Goal: Information Seeking & Learning: Find specific fact

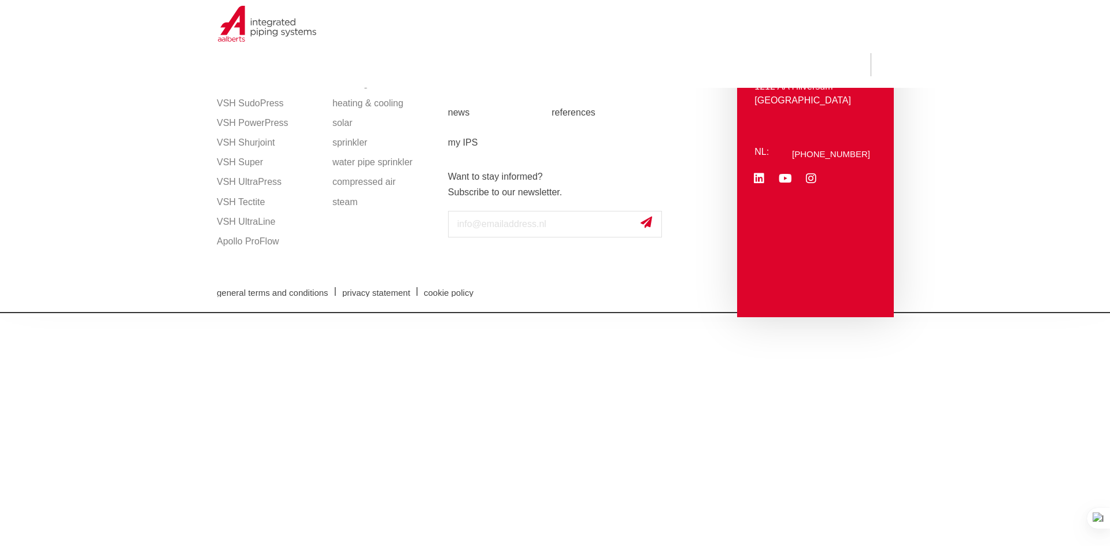
click at [464, 276] on div "general terms and conditions | privacy statement | cookie policy" at bounding box center [555, 291] width 688 height 41
click at [468, 271] on div "general terms and conditions | privacy statement | cookie policy" at bounding box center [555, 291] width 688 height 41
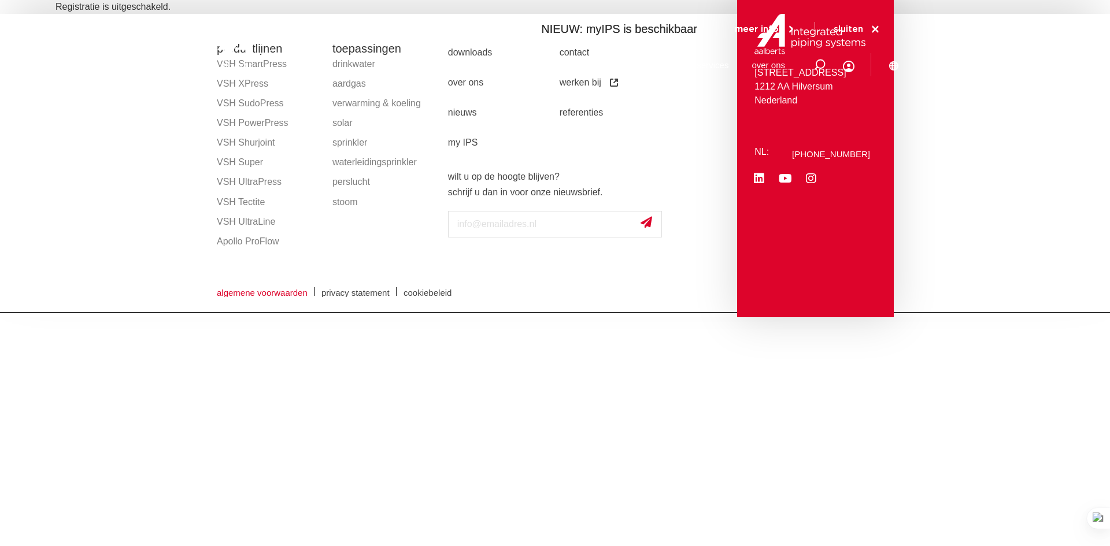
click at [242, 290] on span "algemene voorwaarden" at bounding box center [262, 292] width 91 height 9
click at [230, 294] on font "general terms and conditions" at bounding box center [273, 293] width 112 height 10
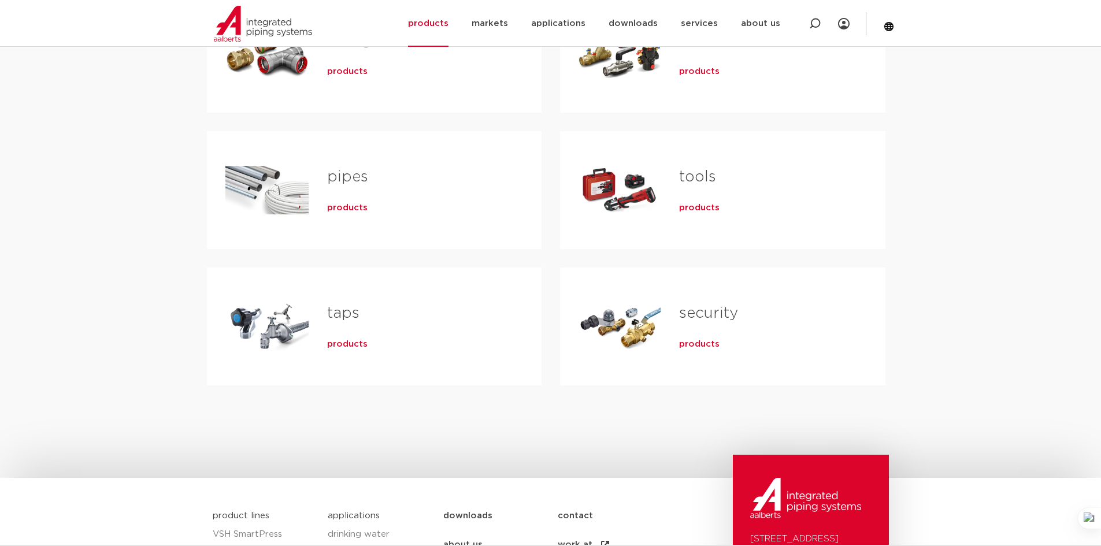
scroll to position [289, 0]
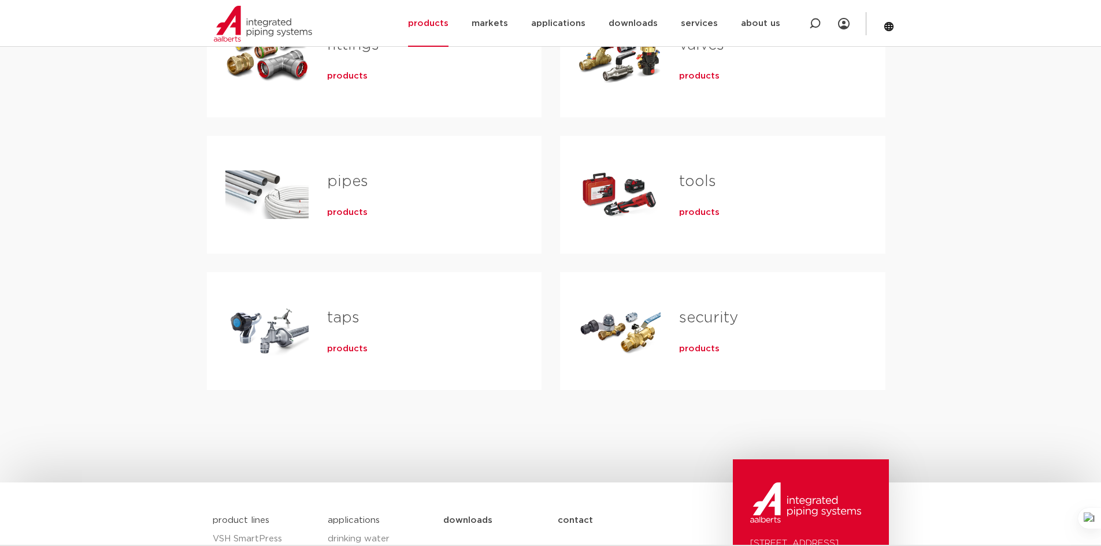
click at [692, 346] on font "products" at bounding box center [699, 349] width 40 height 9
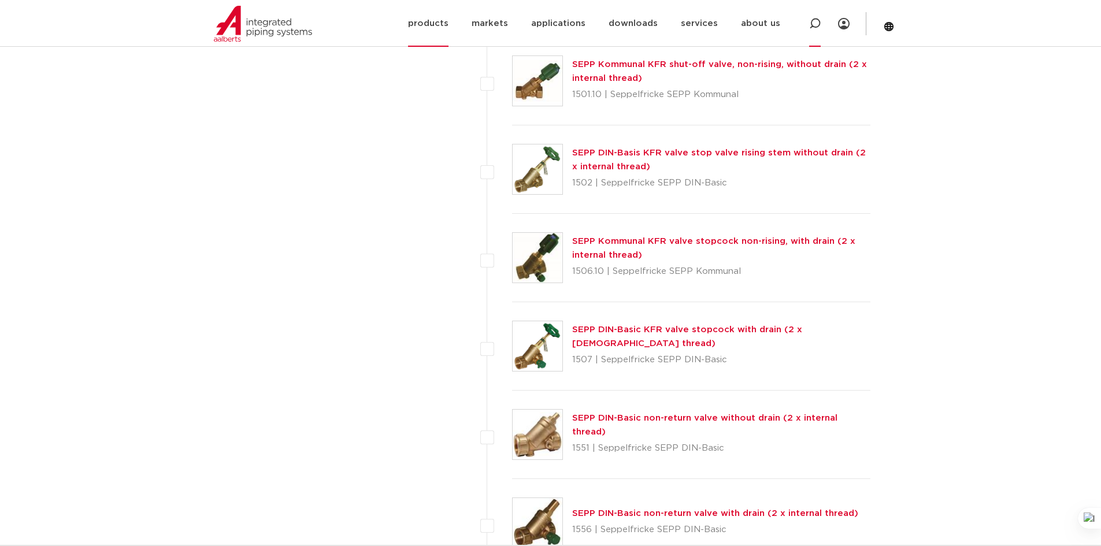
scroll to position [1445, 0]
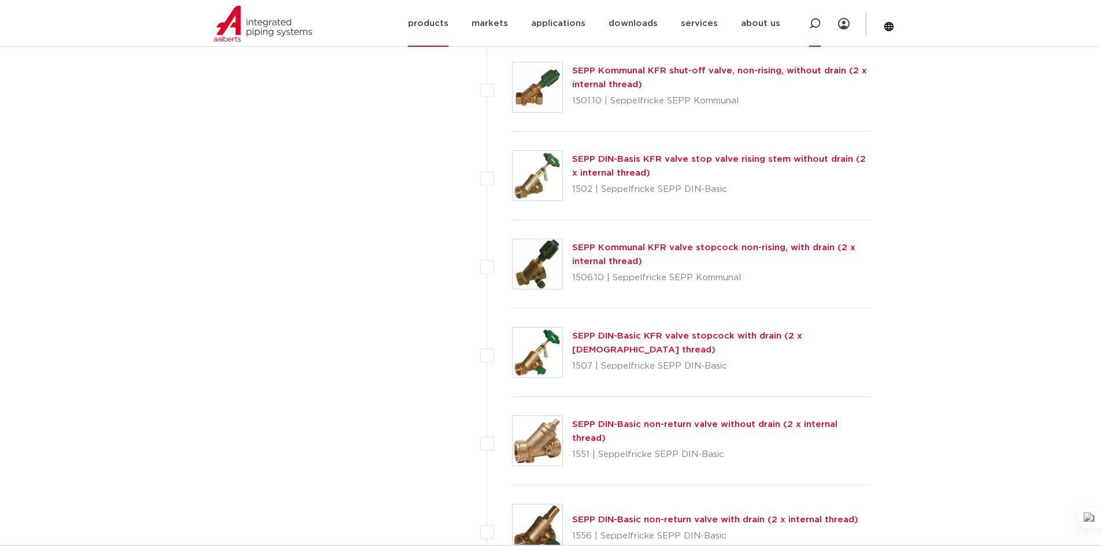
click at [815, 16] on div at bounding box center [815, 23] width 12 height 47
paste input "PB500"
type input "PB500"
click at [704, 29] on input "PB500" at bounding box center [643, 22] width 364 height 23
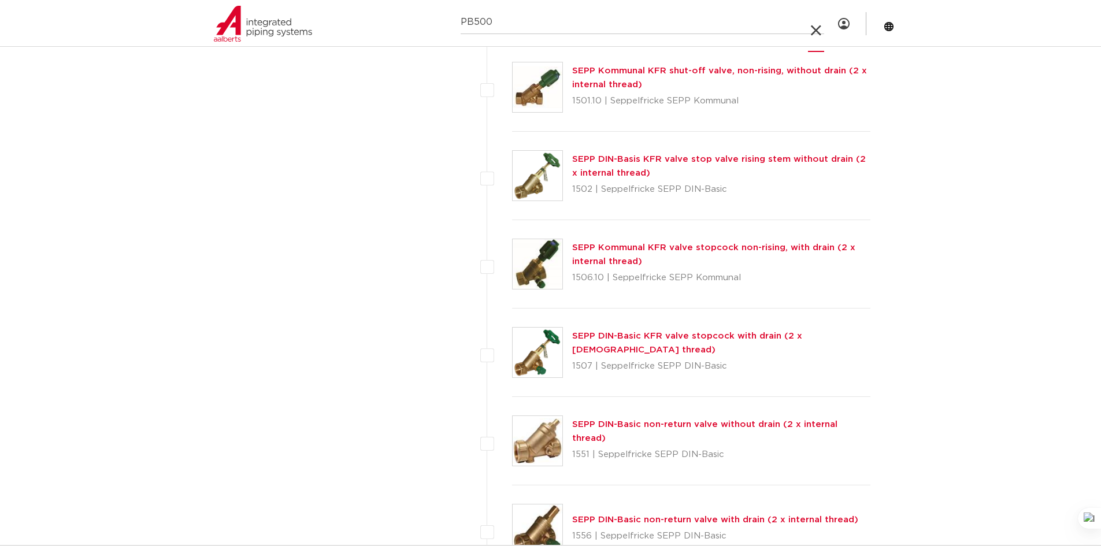
click at [816, 26] on icon at bounding box center [816, 31] width 16 height 16
click at [811, 25] on icon at bounding box center [815, 24] width 12 height 12
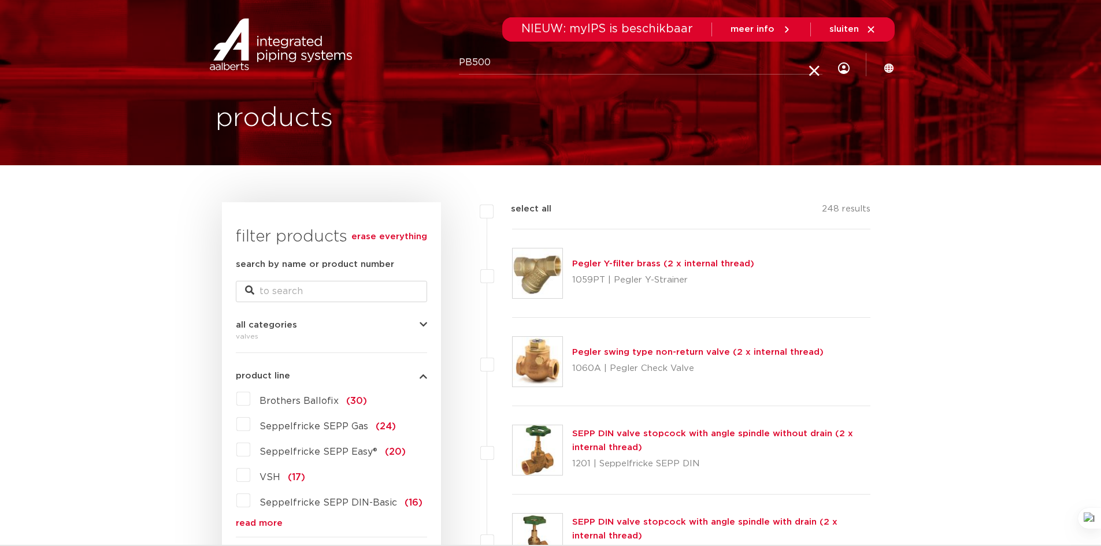
scroll to position [0, 0]
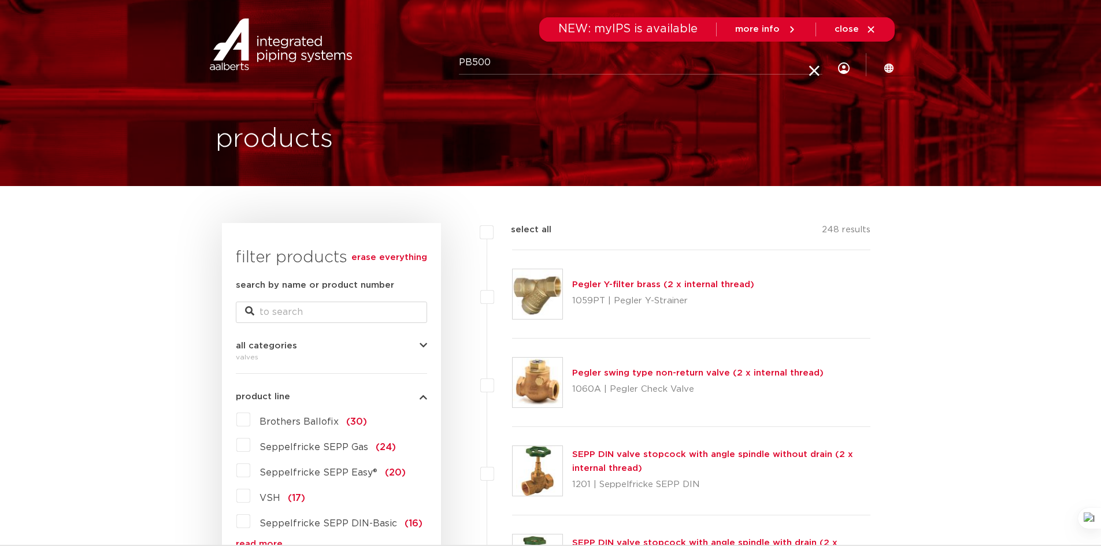
click at [604, 75] on div "To search PB500" at bounding box center [641, 65] width 364 height 29
click at [817, 76] on icon at bounding box center [815, 72] width 16 height 16
click at [813, 69] on icon at bounding box center [815, 65] width 12 height 12
click at [875, 24] on icon at bounding box center [871, 29] width 10 height 10
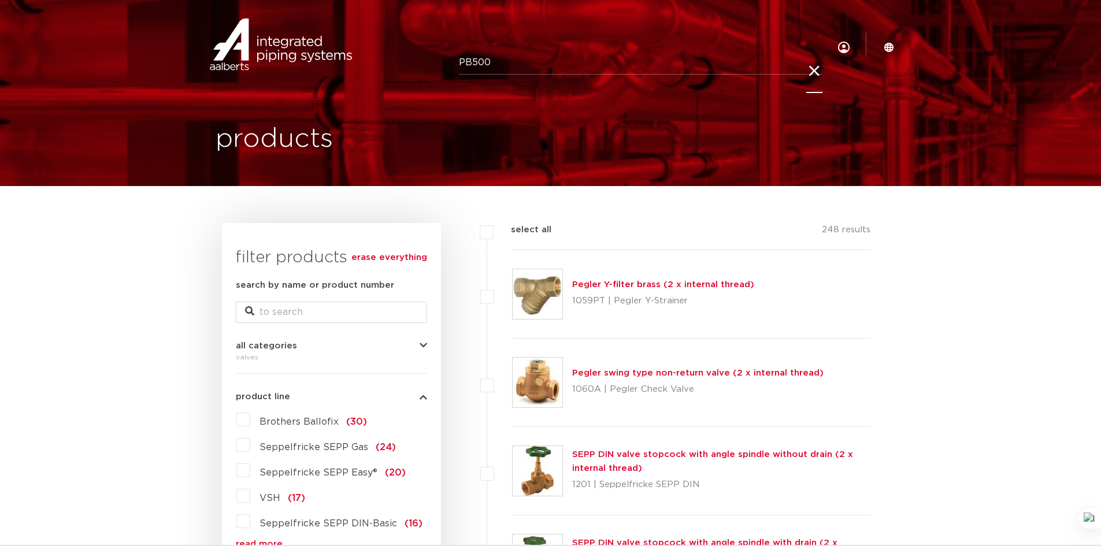
click at [815, 75] on icon at bounding box center [815, 72] width 16 height 16
